Goal: Transaction & Acquisition: Download file/media

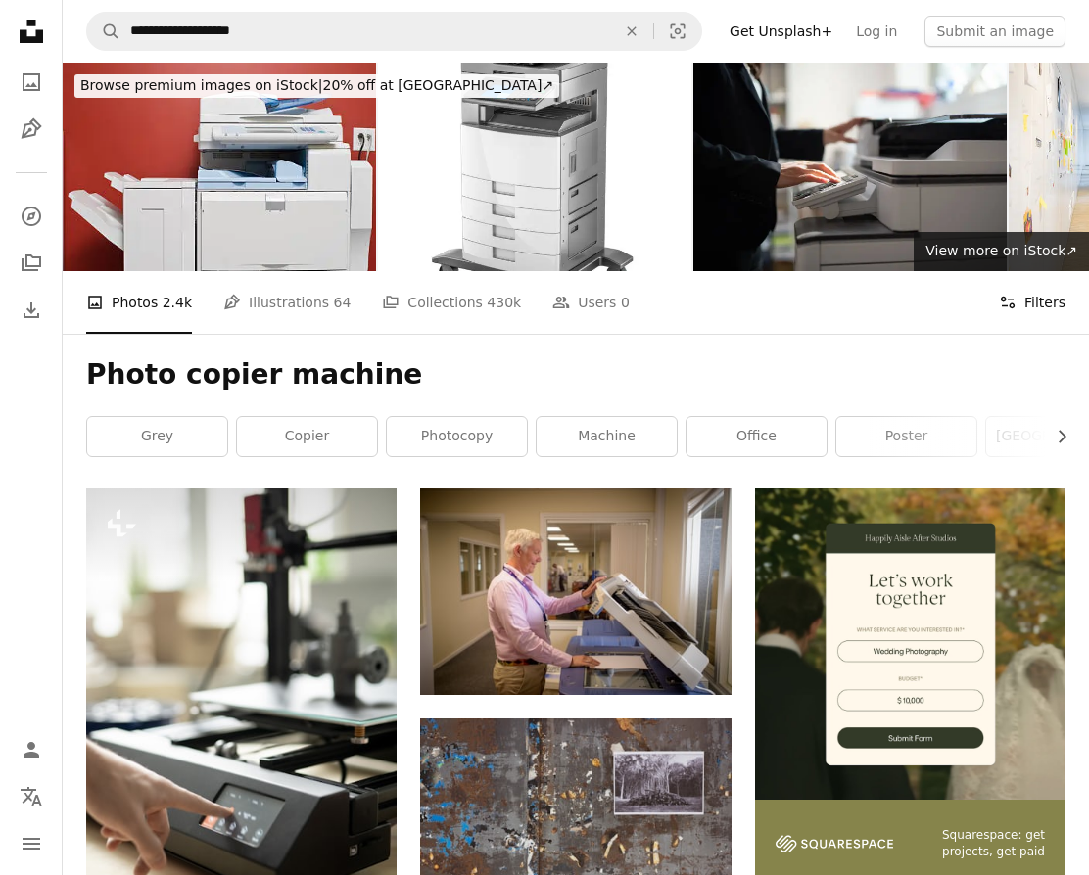
click at [1061, 298] on button "Filters Filters" at bounding box center [1032, 302] width 67 height 63
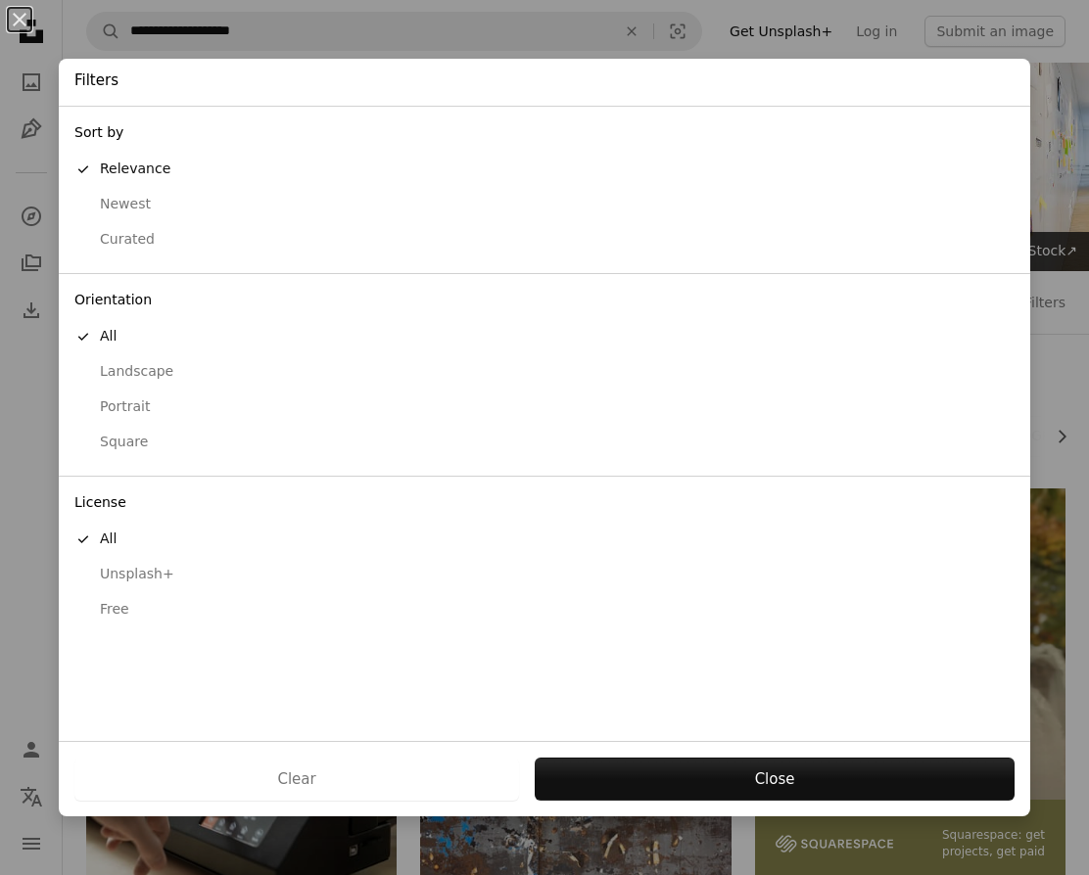
click at [130, 598] on button "Free" at bounding box center [544, 609] width 971 height 35
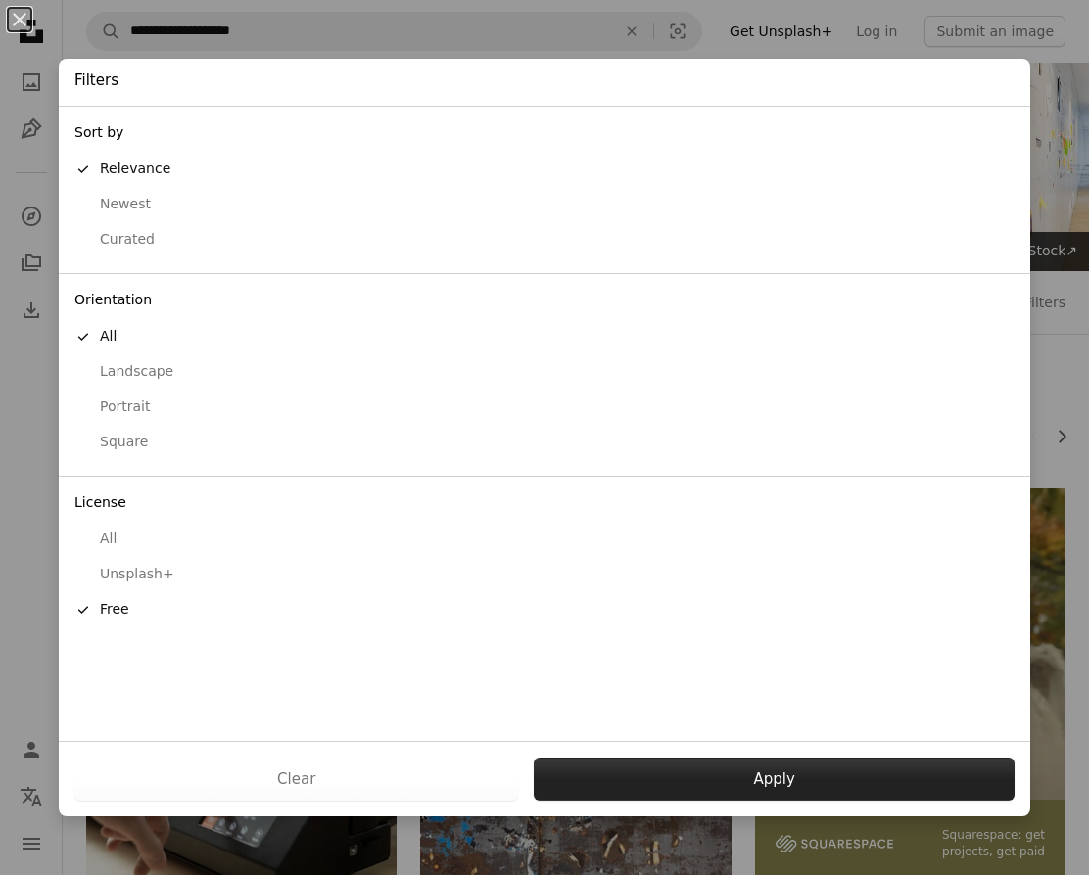
click at [744, 770] on button "Apply" at bounding box center [774, 779] width 481 height 43
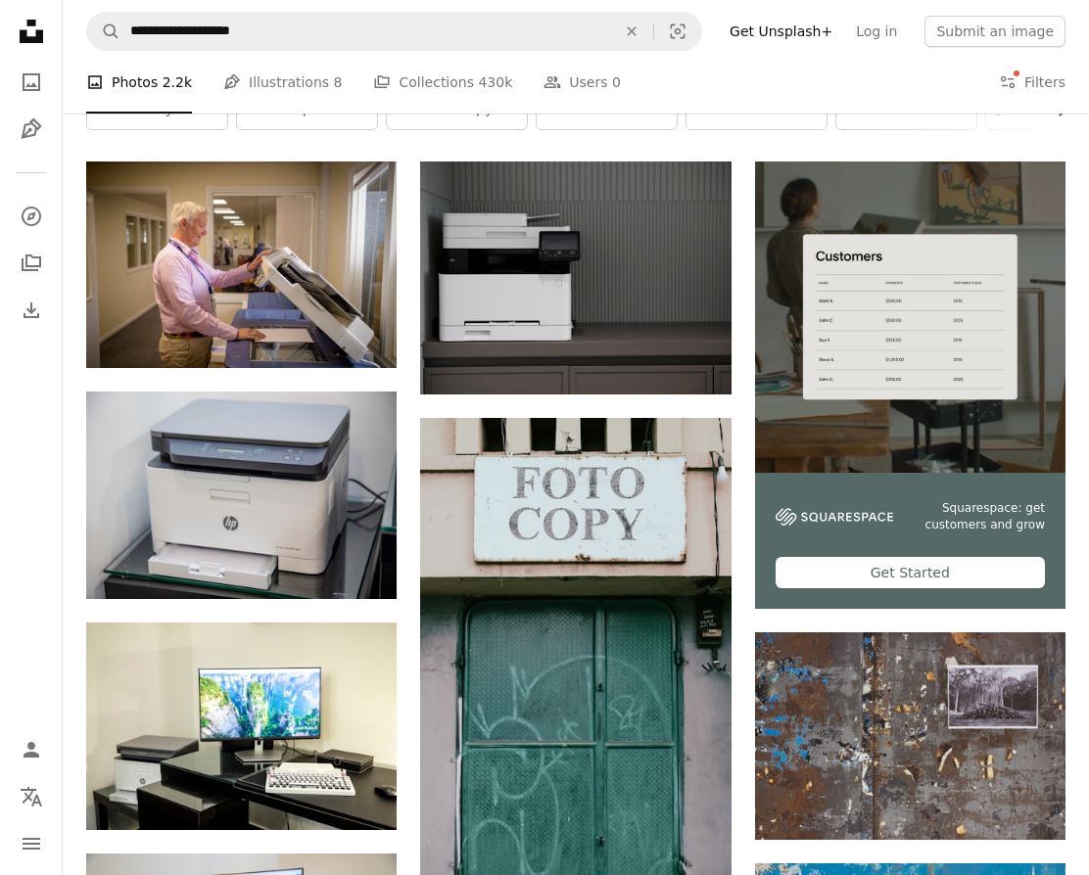
scroll to position [344, 0]
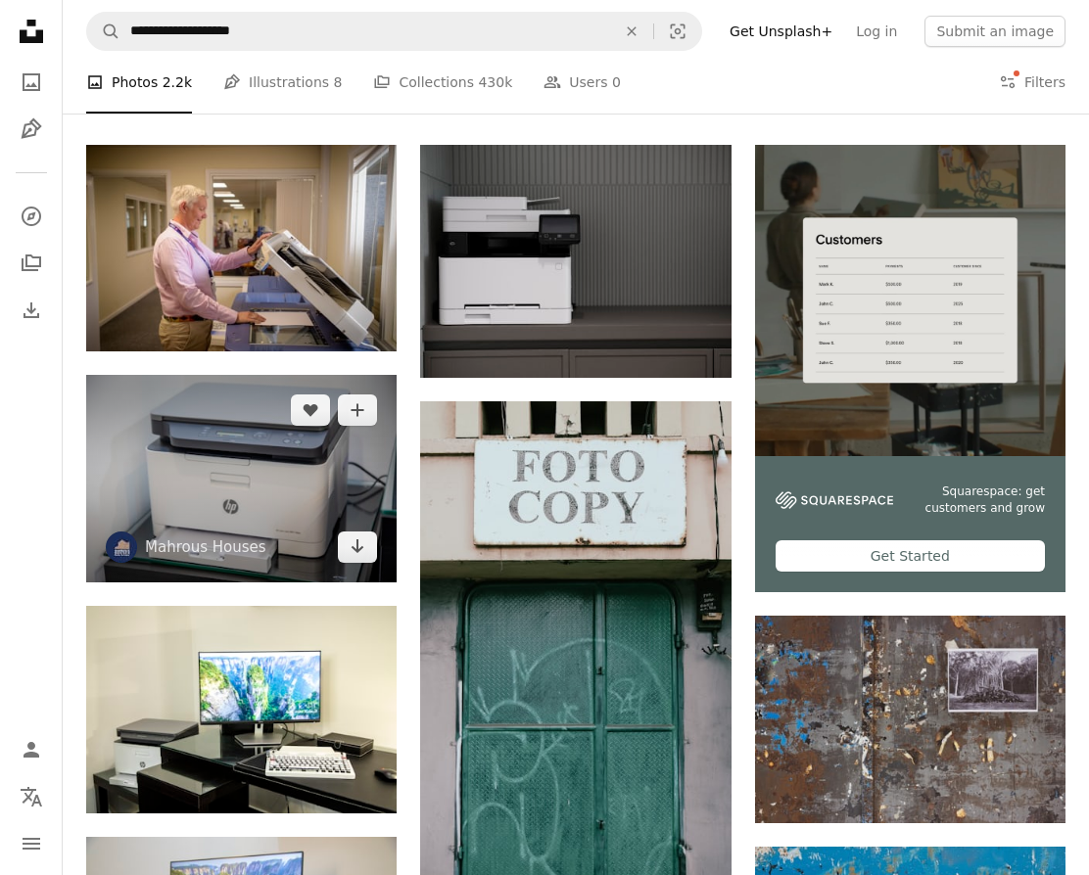
click at [205, 505] on img at bounding box center [241, 479] width 310 height 208
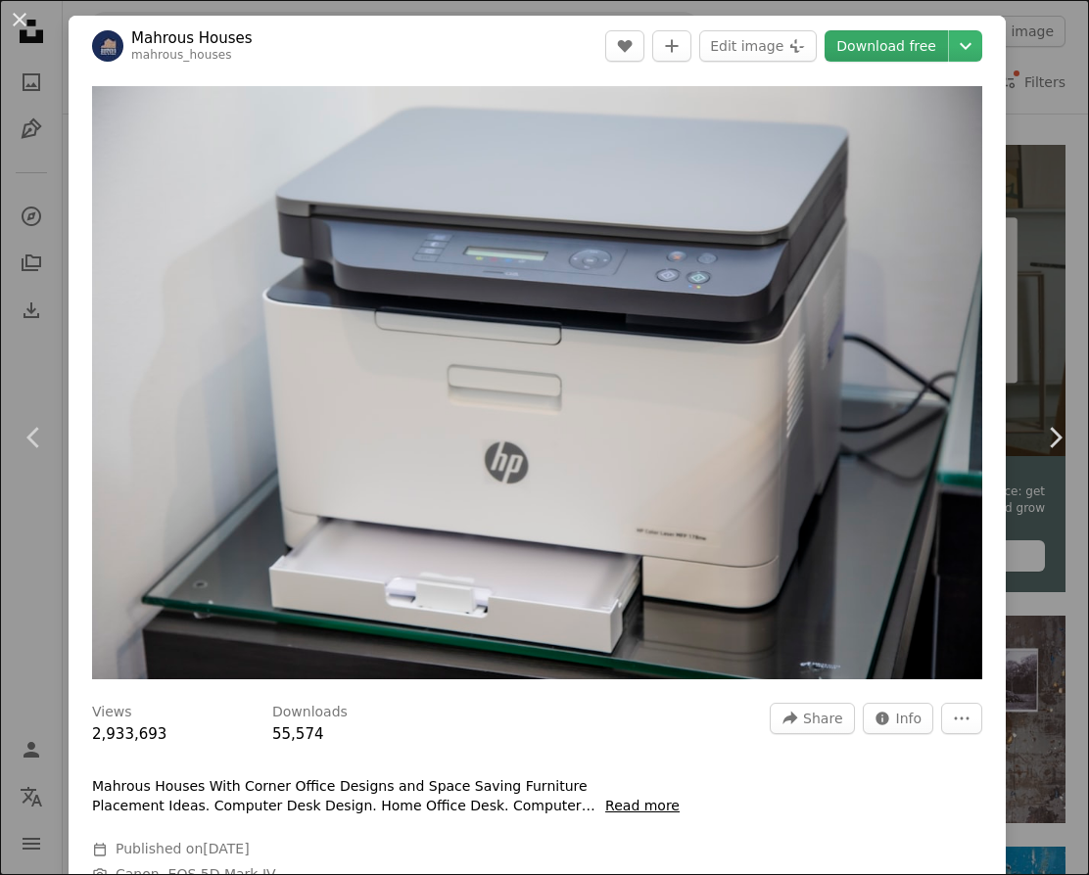
click at [873, 40] on link "Download free" at bounding box center [885, 45] width 123 height 31
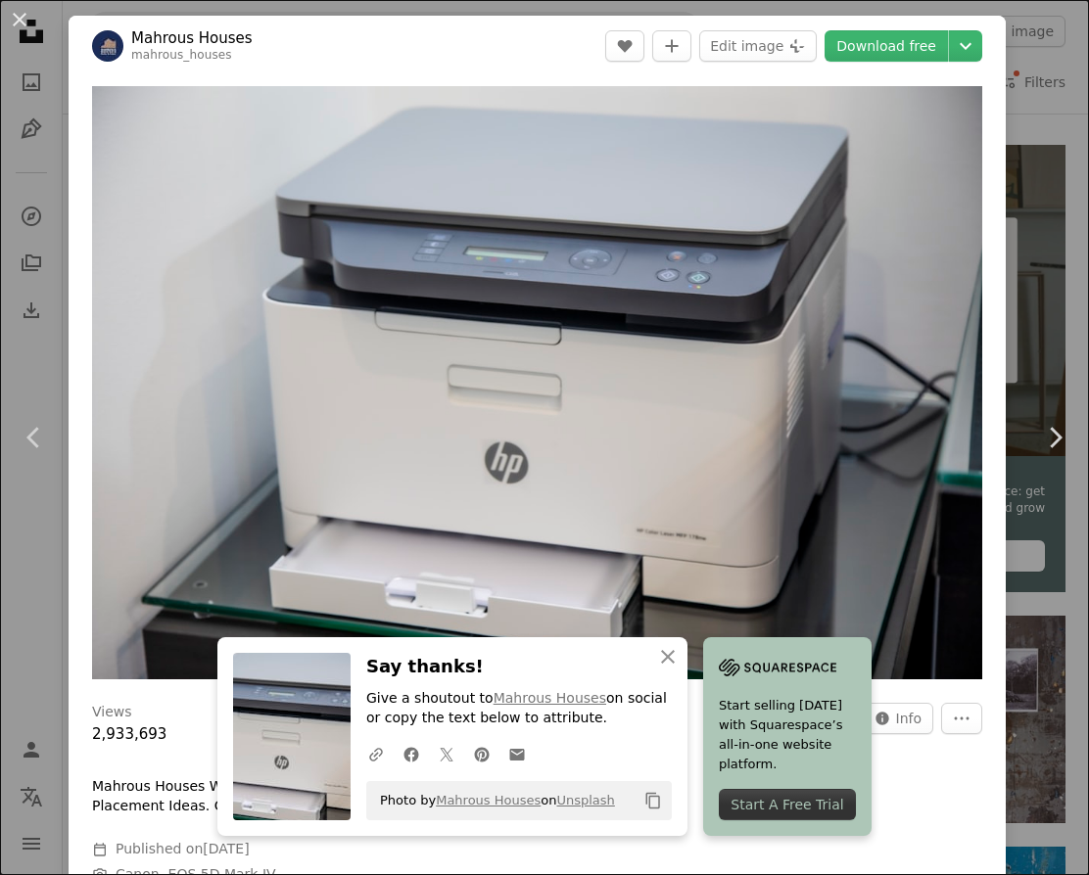
click at [1068, 158] on div "An X shape Chevron left Chevron right An X shape Close Say thanks! Give a shout…" at bounding box center [544, 437] width 1089 height 875
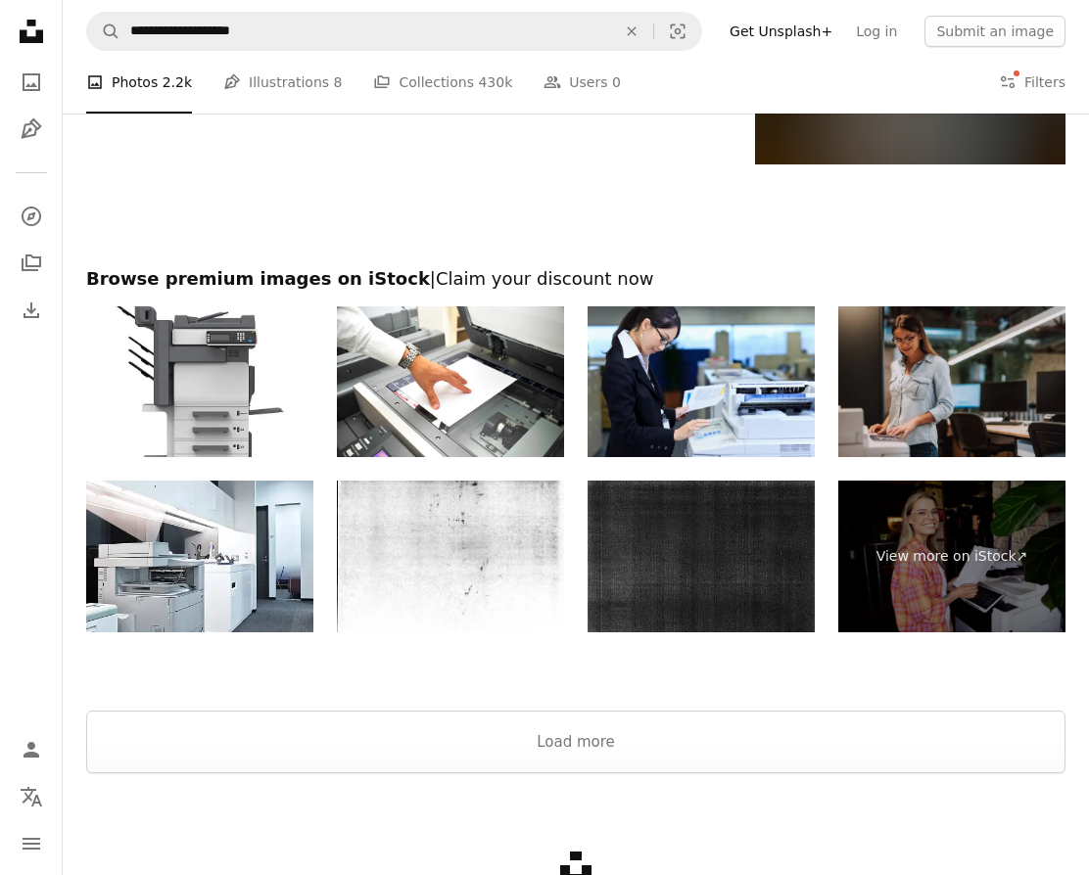
scroll to position [2863, 0]
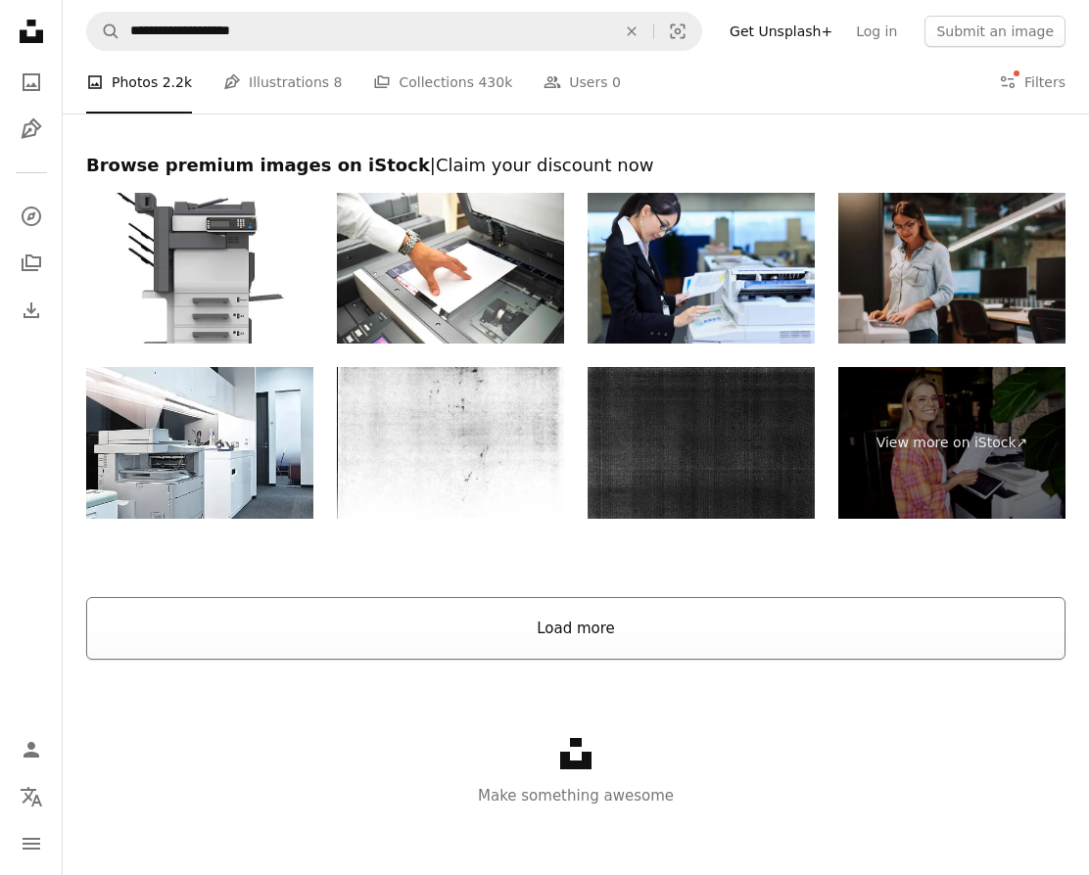
click at [968, 646] on button "Load more" at bounding box center [575, 628] width 979 height 63
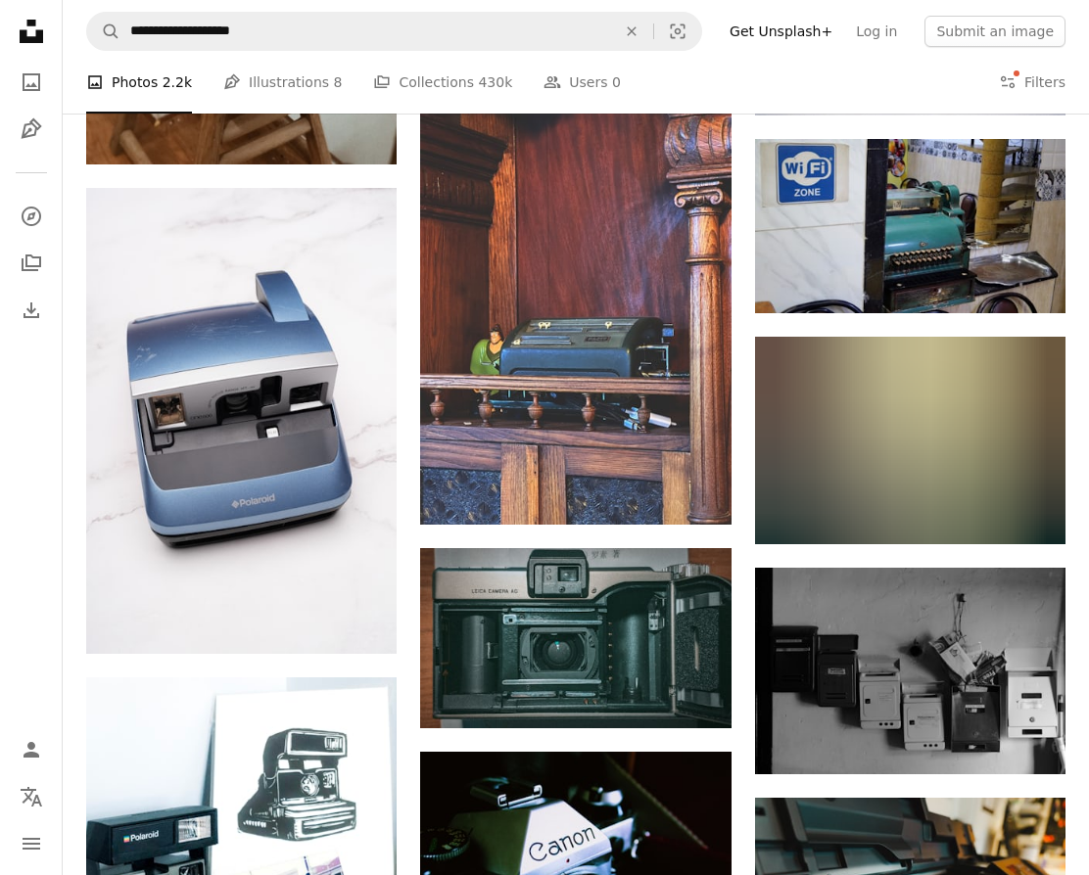
scroll to position [8787, 0]
